Goal: Task Accomplishment & Management: Complete application form

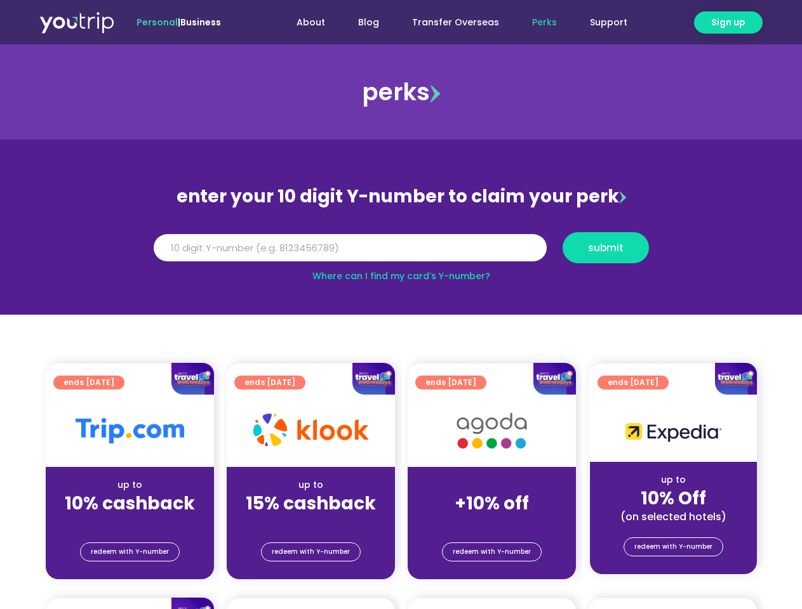
click at [401, 305] on section "enter your 10 digit Y-number to claim your perk Y Number submit Where can I fin…" at bounding box center [401, 227] width 802 height 175
click at [728, 22] on span "Sign up" at bounding box center [728, 22] width 34 height 13
click at [401, 248] on input "Y Number" at bounding box center [350, 248] width 393 height 28
click at [605, 248] on span "submit" at bounding box center [606, 248] width 36 height 10
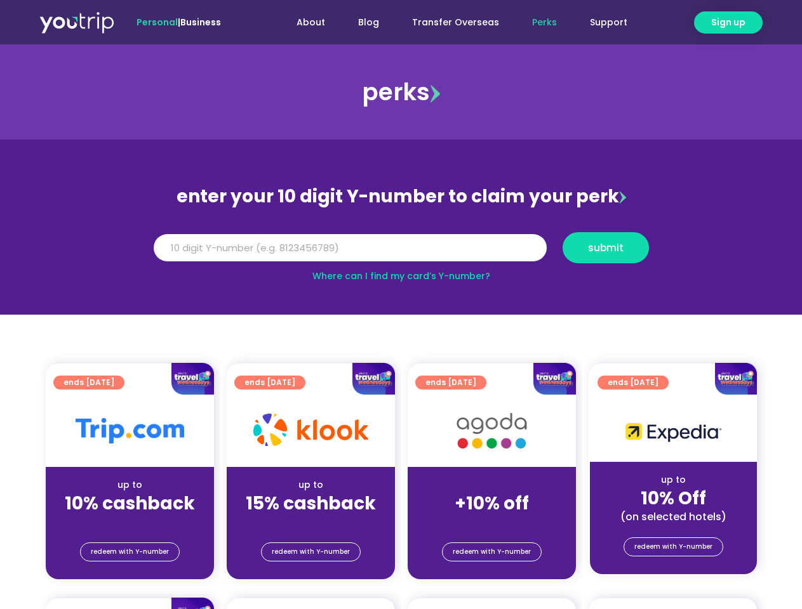
click at [606, 248] on span "submit" at bounding box center [606, 248] width 36 height 10
click at [605, 248] on span "submit" at bounding box center [606, 248] width 36 height 10
click at [129, 552] on span "redeem with Y-number" at bounding box center [130, 552] width 78 height 18
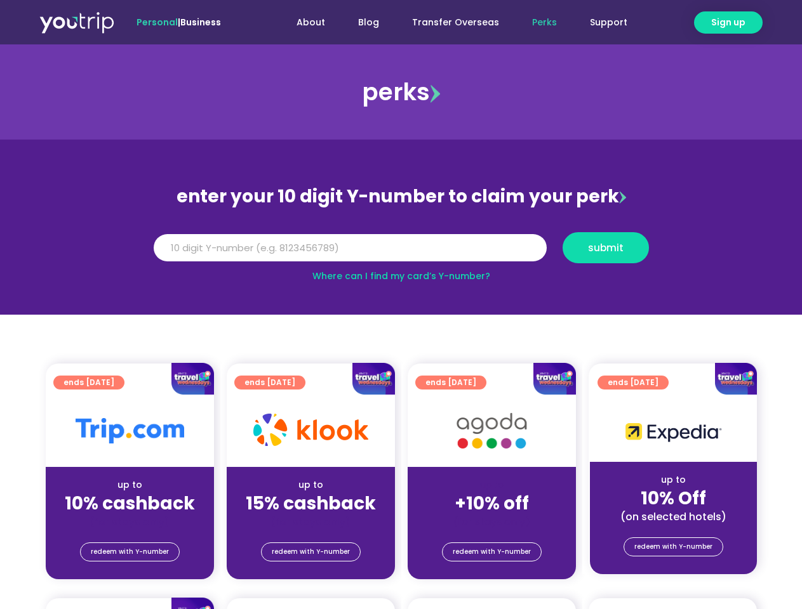
scroll to position [140, 0]
